Goal: Navigation & Orientation: Understand site structure

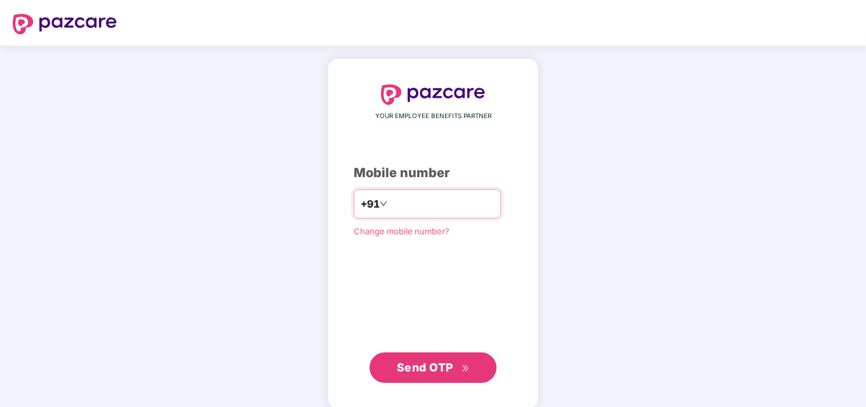
click at [390, 206] on input "number" at bounding box center [442, 204] width 104 height 20
type input "**********"
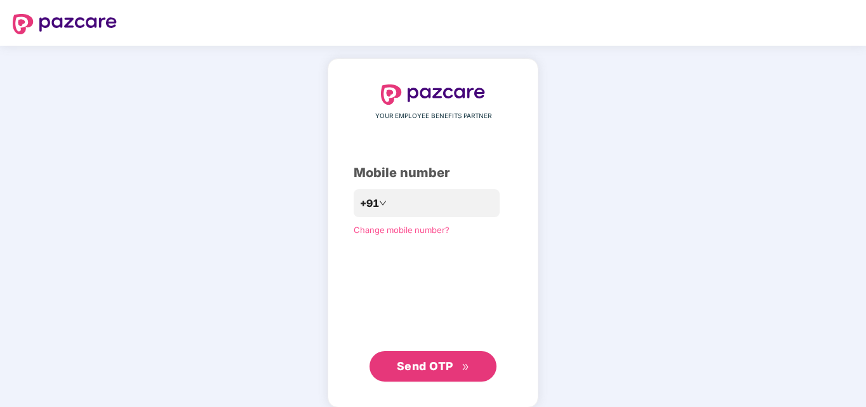
click at [428, 367] on span "Send OTP" at bounding box center [425, 365] width 57 height 13
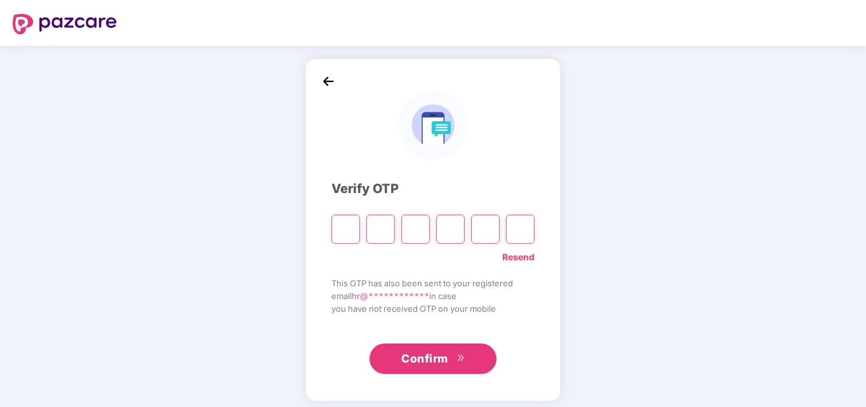
type input "*"
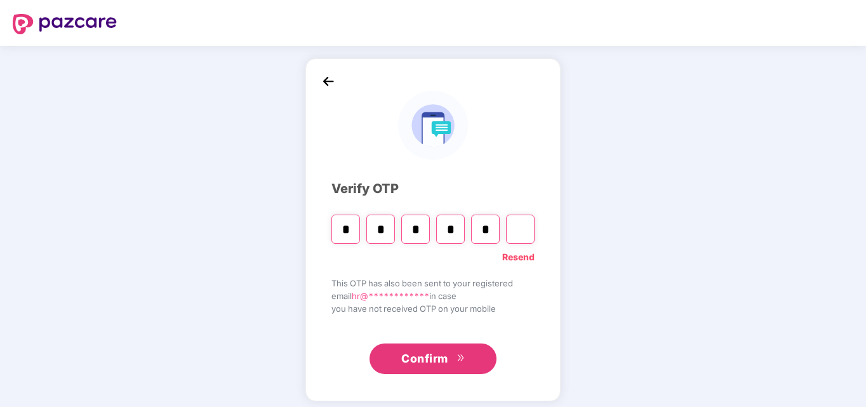
type input "*"
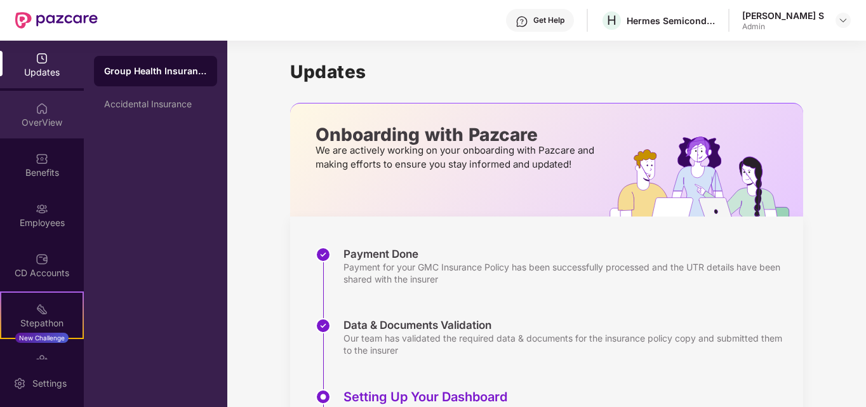
click at [32, 105] on div "OverView" at bounding box center [42, 115] width 84 height 48
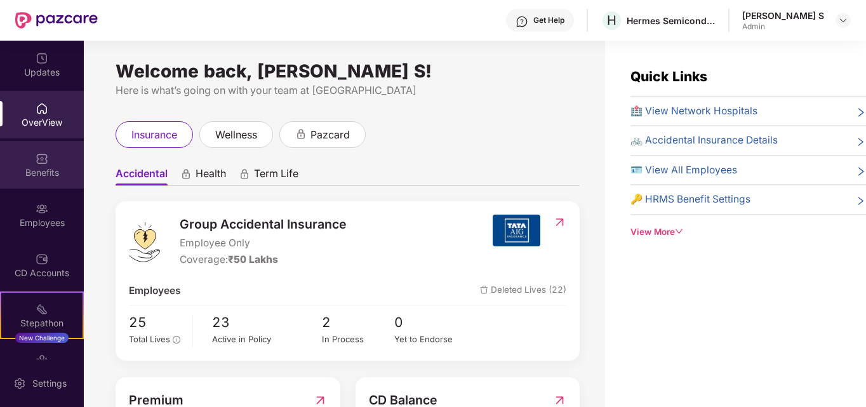
click at [51, 168] on div "Benefits" at bounding box center [42, 172] width 84 height 13
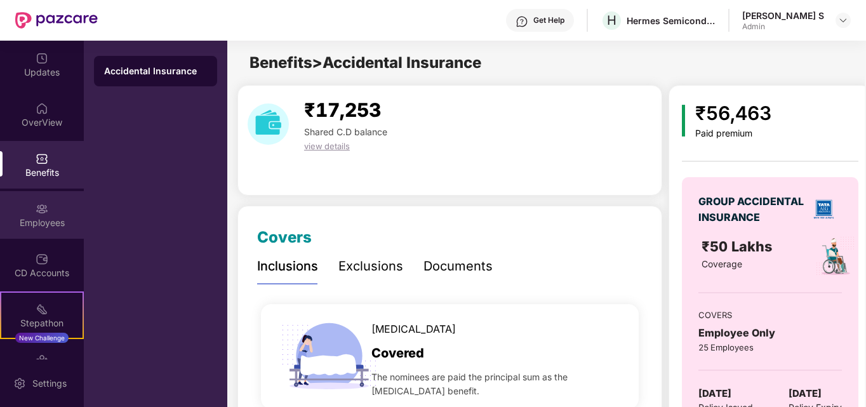
click at [51, 220] on div "Employees" at bounding box center [42, 223] width 84 height 13
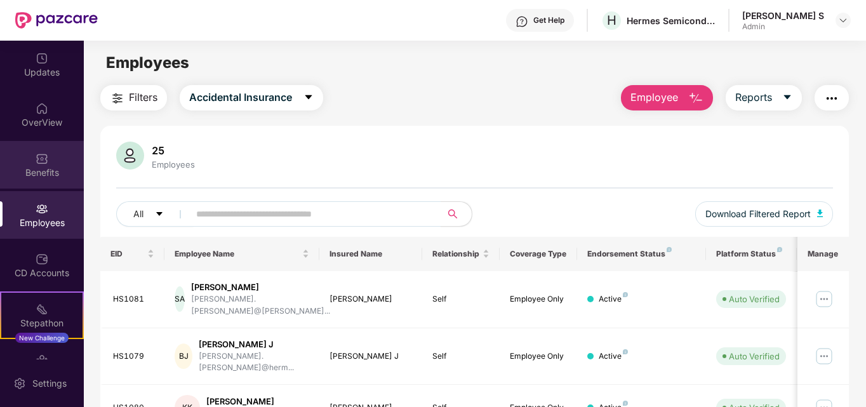
click at [48, 175] on div "Benefits" at bounding box center [42, 172] width 84 height 13
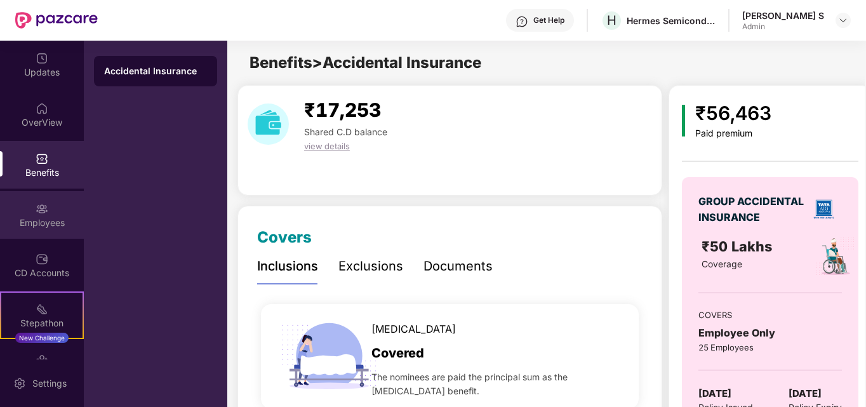
click at [37, 225] on div "Employees" at bounding box center [42, 223] width 84 height 13
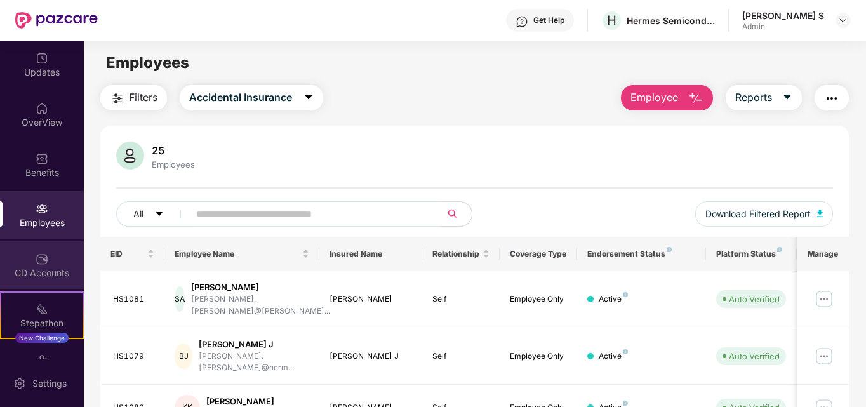
click at [46, 259] on img at bounding box center [42, 259] width 13 height 13
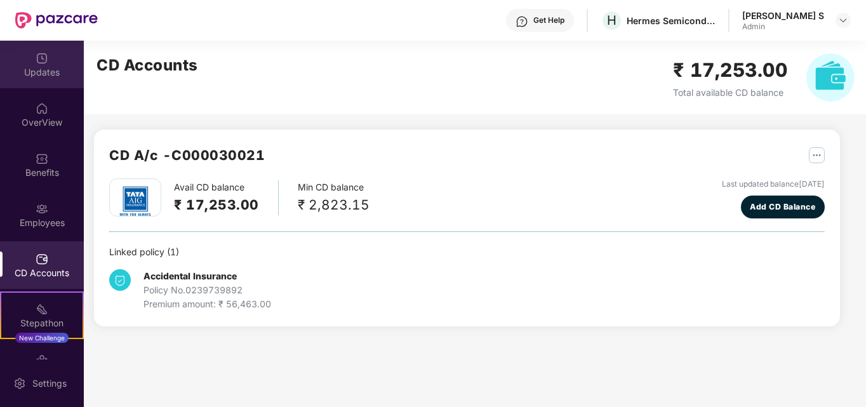
click at [53, 69] on div "Updates" at bounding box center [42, 72] width 84 height 13
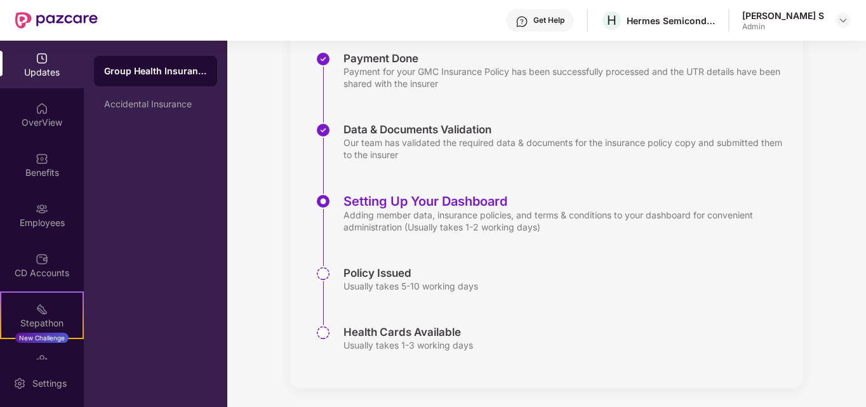
scroll to position [197, 0]
